Goal: Transaction & Acquisition: Purchase product/service

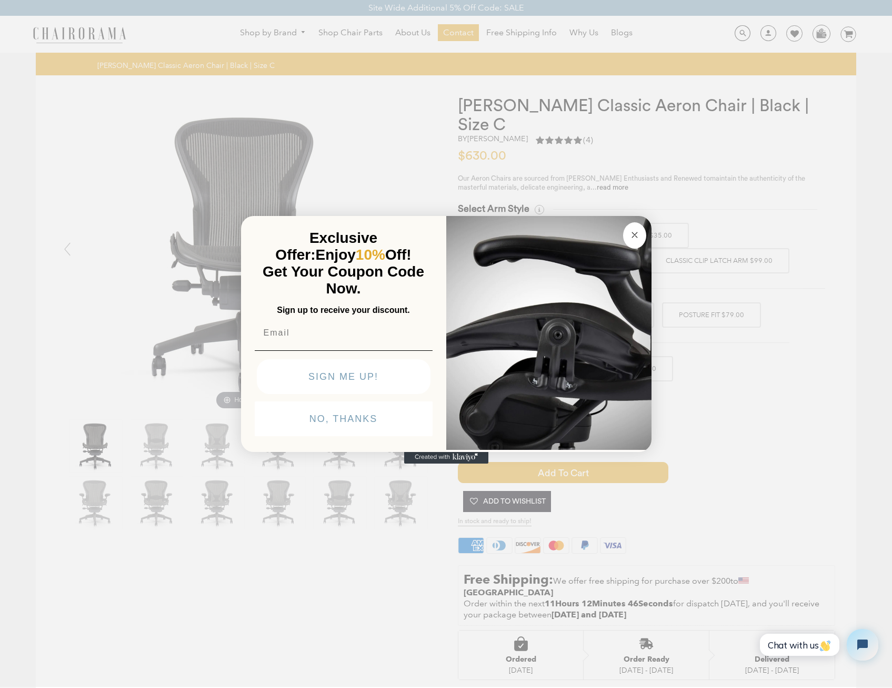
click at [639, 235] on circle "Close dialog" at bounding box center [635, 235] width 12 height 12
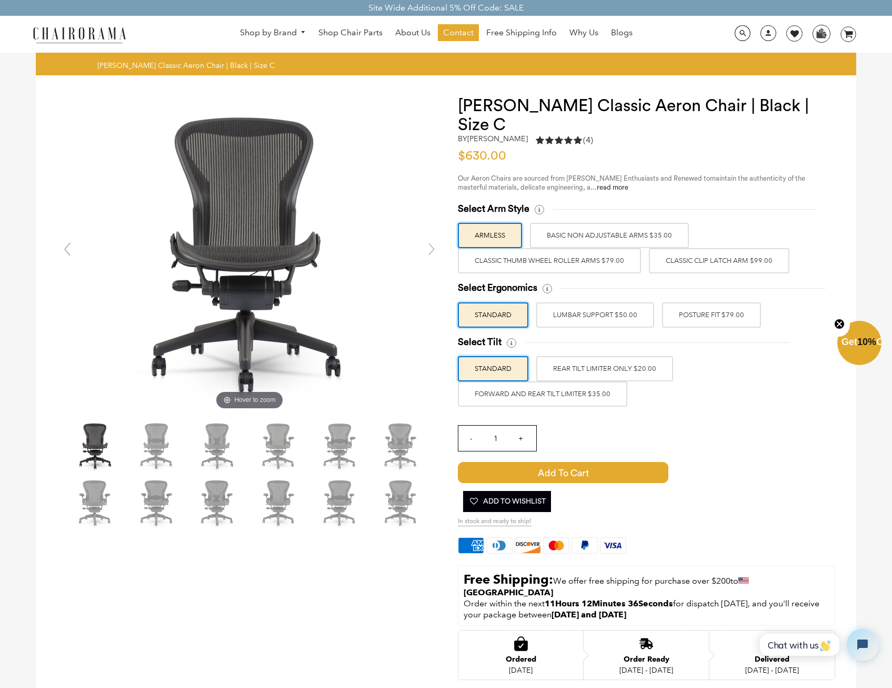
click at [604, 248] on label "Classic Thumb Wheel Roller Arms $79.00" at bounding box center [549, 260] width 183 height 25
click at [0, 0] on input "Classic Thumb Wheel Roller Arms $79.00" at bounding box center [0, 0] width 0 height 0
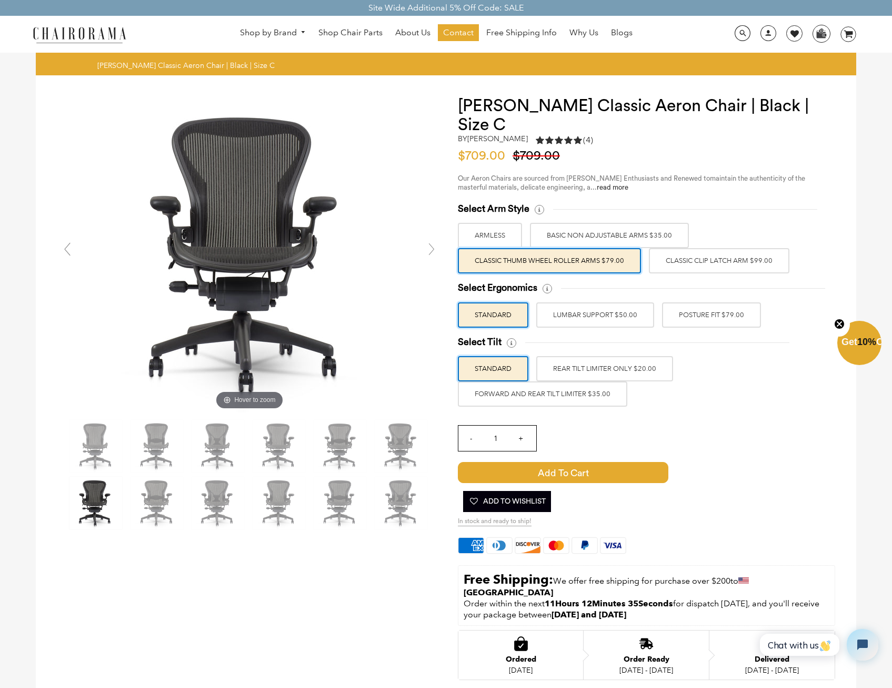
click at [604, 248] on label "Classic Thumb Wheel Roller Arms $79.00" at bounding box center [549, 260] width 183 height 25
click at [0, 0] on input "Classic Thumb Wheel Roller Arms $79.00" at bounding box center [0, 0] width 0 height 0
click at [709, 248] on label "Classic Clip Latch Arm $99.00" at bounding box center [719, 260] width 141 height 25
click at [0, 0] on input "Classic Clip Latch Arm $99.00" at bounding box center [0, 0] width 0 height 0
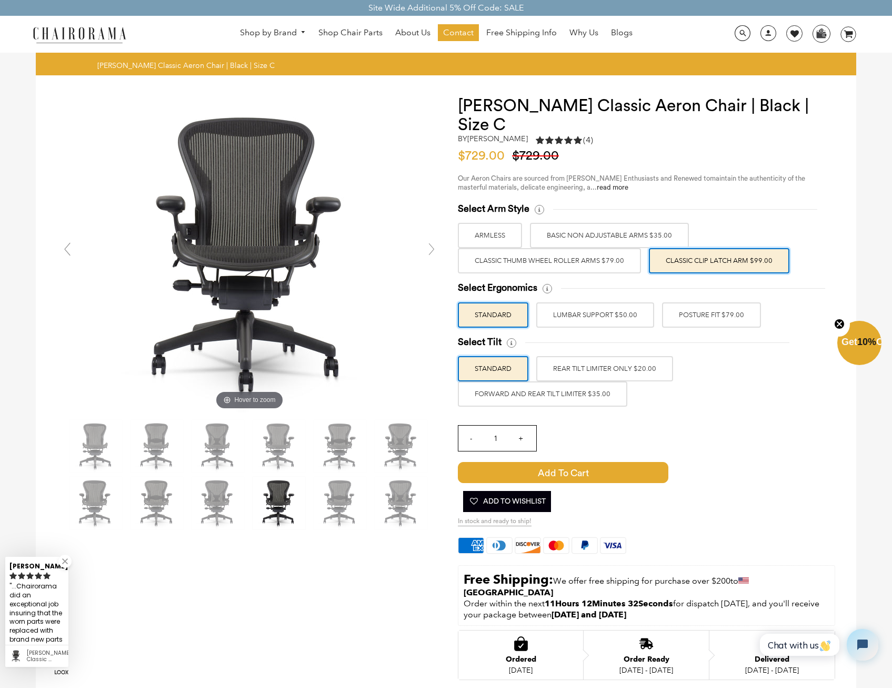
click at [595, 248] on label "Classic Thumb Wheel Roller Arms $79.00" at bounding box center [549, 260] width 183 height 25
click at [0, 0] on input "Classic Thumb Wheel Roller Arms $79.00" at bounding box center [0, 0] width 0 height 0
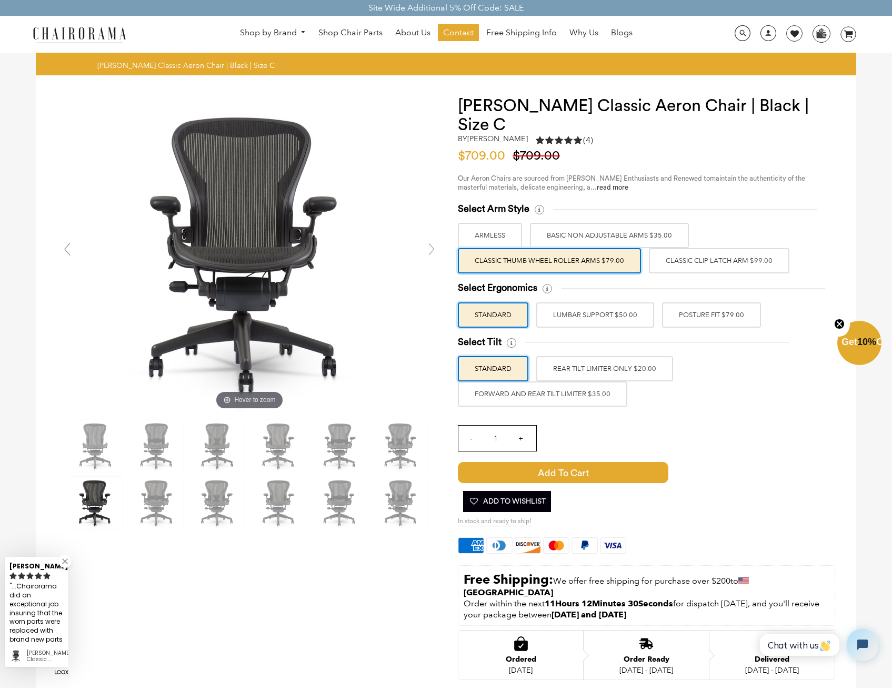
click at [614, 223] on label "BASIC NON ADJUSTABLE ARMS $35.00" at bounding box center [609, 235] width 159 height 25
click at [0, 0] on input "BASIC NON ADJUSTABLE ARMS $35.00" at bounding box center [0, 0] width 0 height 0
